Goal: Task Accomplishment & Management: Use online tool/utility

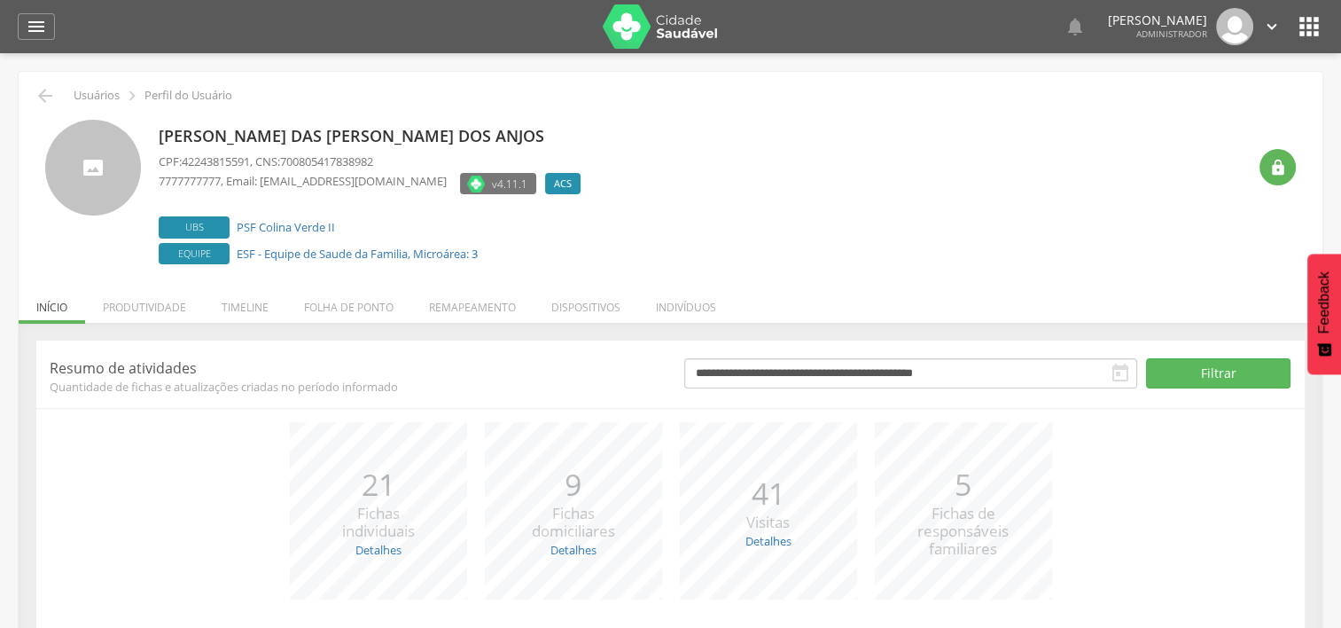
click at [230, 154] on span "42243815591" at bounding box center [216, 161] width 68 height 16
click at [230, 155] on span "42243815591" at bounding box center [216, 161] width 68 height 16
copy span "42243815591"
click at [1287, 176] on div "" at bounding box center [1278, 167] width 36 height 36
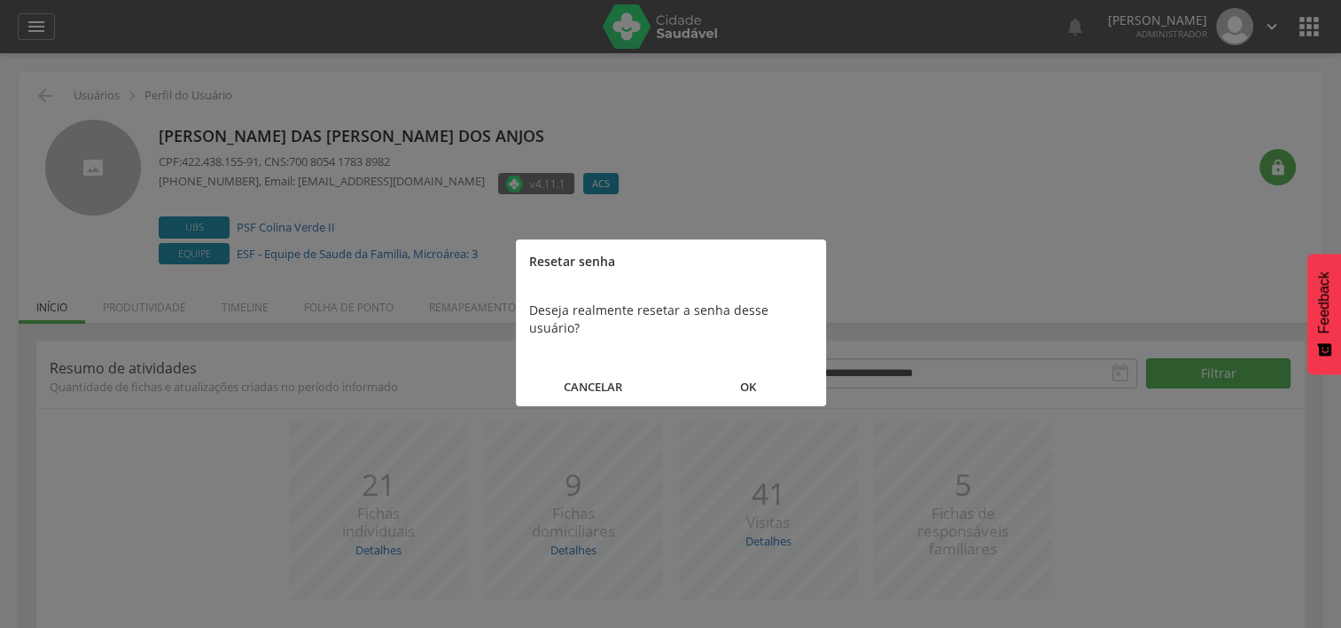
click at [733, 374] on button "OK" at bounding box center [748, 387] width 155 height 38
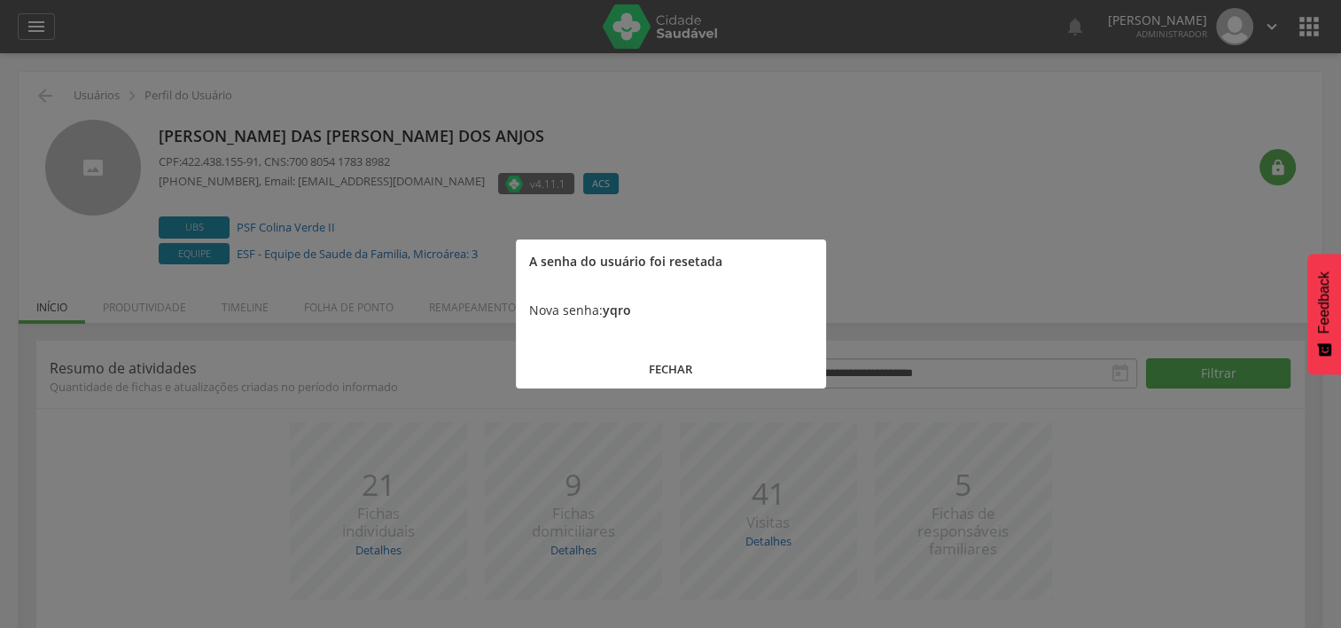
click at [624, 309] on b "yqro" at bounding box center [617, 309] width 28 height 17
click at [625, 309] on b "yqro" at bounding box center [617, 309] width 28 height 17
copy b "yqro"
